Goal: Transaction & Acquisition: Purchase product/service

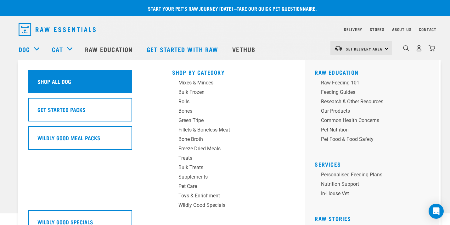
click at [43, 79] on h5 "Shop All Dog" at bounding box center [54, 81] width 34 height 8
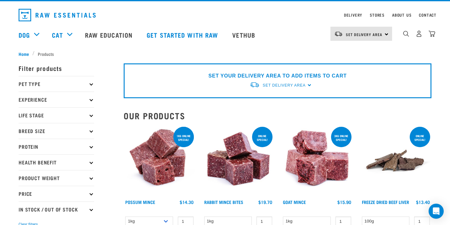
scroll to position [12, 0]
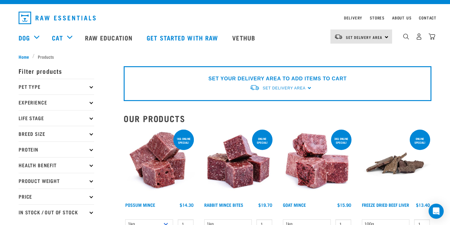
click at [90, 117] on icon at bounding box center [90, 118] width 3 height 3
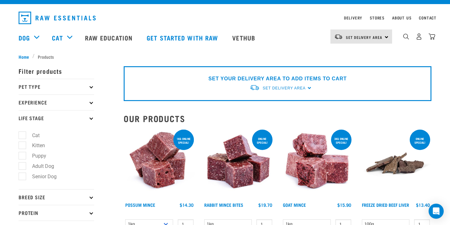
click at [22, 157] on label "Puppy" at bounding box center [35, 156] width 27 height 8
click at [22, 157] on input "Puppy" at bounding box center [21, 155] width 4 height 4
checkbox input "true"
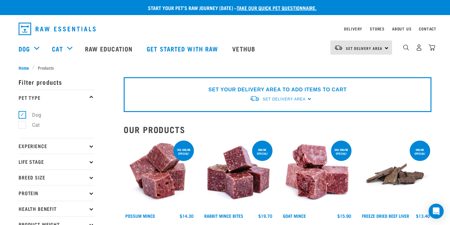
scroll to position [0, 0]
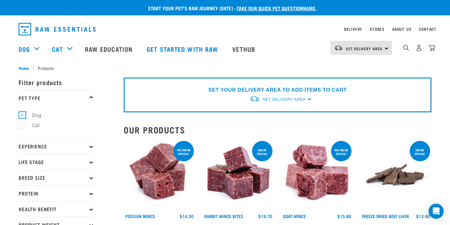
click at [90, 161] on p "Life Stage" at bounding box center [56, 162] width 75 height 16
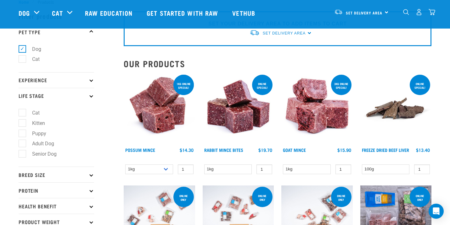
click at [24, 135] on label "Puppy" at bounding box center [35, 134] width 27 height 8
click at [23, 135] on input "Puppy" at bounding box center [21, 132] width 4 height 4
checkbox input "true"
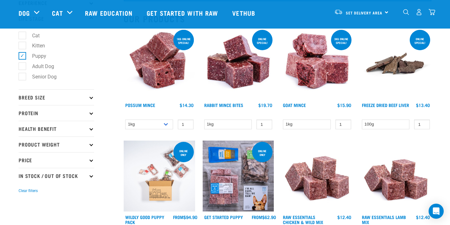
scroll to position [69, 0]
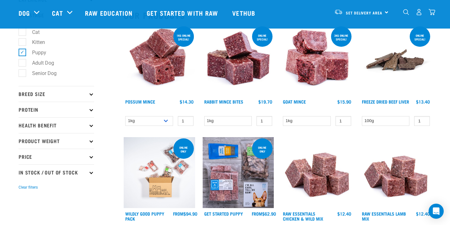
click at [92, 96] on icon at bounding box center [90, 93] width 3 height 3
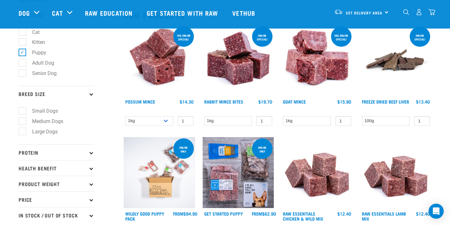
click at [24, 122] on label "Medium Dogs" at bounding box center [44, 122] width 44 height 8
click at [23, 122] on input "Medium Dogs" at bounding box center [21, 121] width 4 height 4
checkbox input "true"
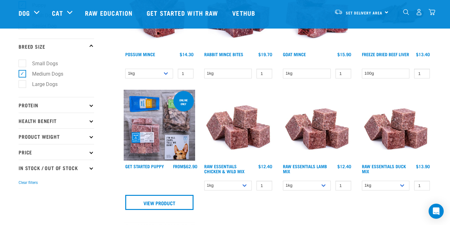
scroll to position [117, 0]
click at [140, 163] on div "Get Started Puppy FROM $62.90" at bounding box center [159, 170] width 71 height 14
click at [153, 165] on link "Get Started Puppy" at bounding box center [144, 166] width 39 height 2
